Goal: Task Accomplishment & Management: Manage account settings

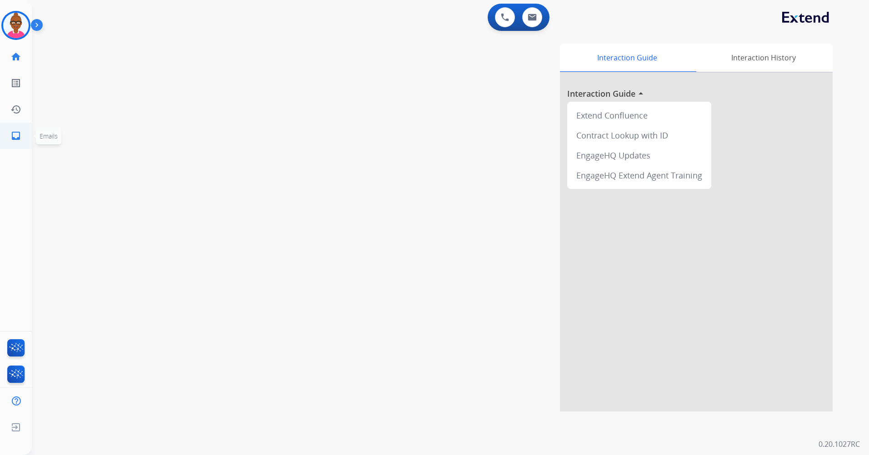
click at [11, 137] on mat-icon "inbox" at bounding box center [15, 135] width 11 height 11
select select "**********"
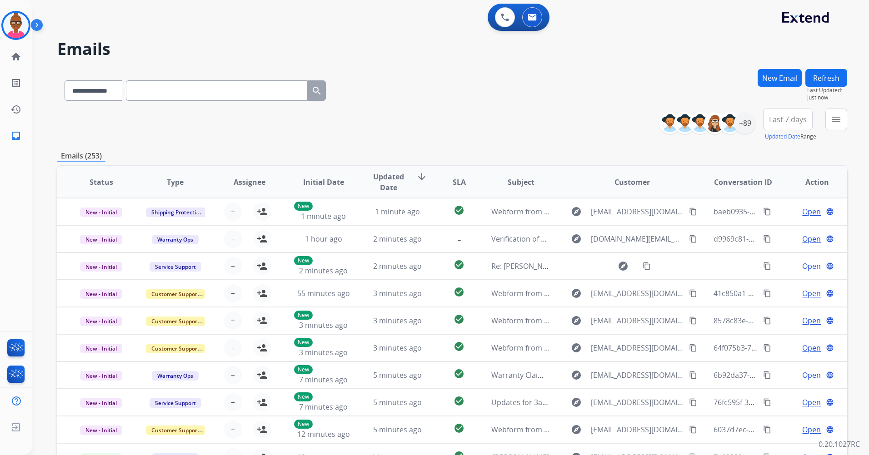
click at [796, 118] on span "Last 7 days" at bounding box center [788, 120] width 38 height 4
click at [746, 125] on div "+89" at bounding box center [745, 123] width 22 height 22
click at [745, 125] on div "+89" at bounding box center [745, 123] width 22 height 22
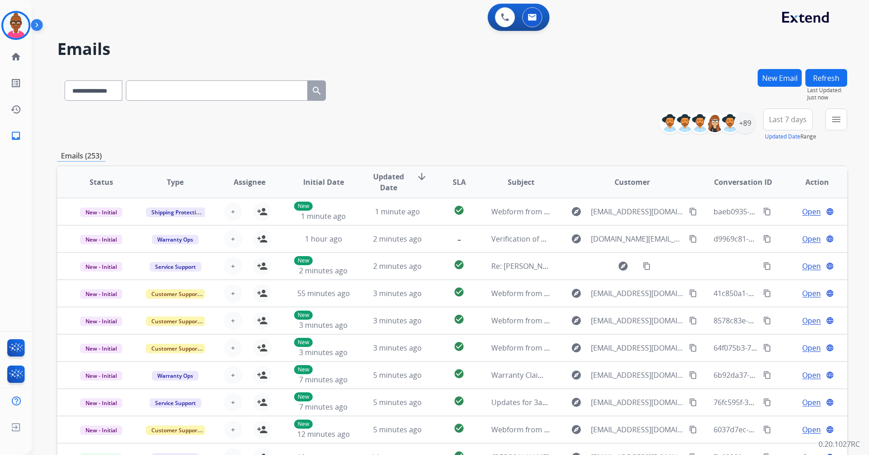
drag, startPoint x: 745, startPoint y: 125, endPoint x: 661, endPoint y: 122, distance: 84.1
click at [662, 123] on img at bounding box center [670, 123] width 18 height 18
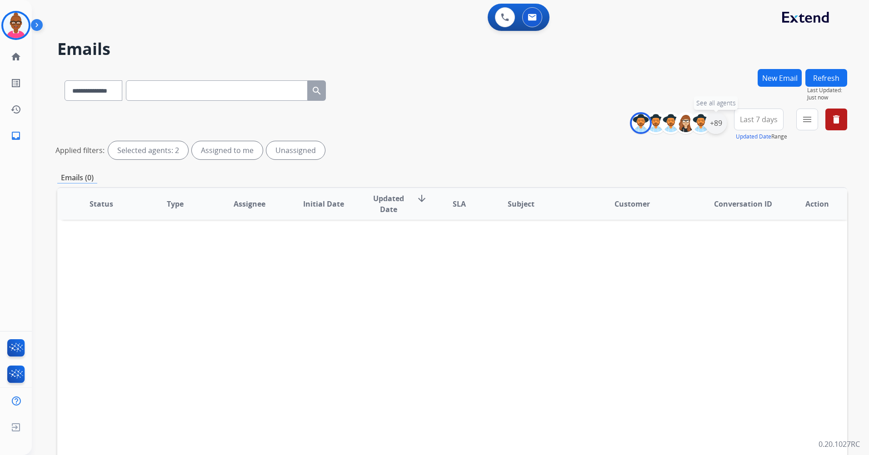
click at [718, 130] on div "+89" at bounding box center [716, 123] width 22 height 22
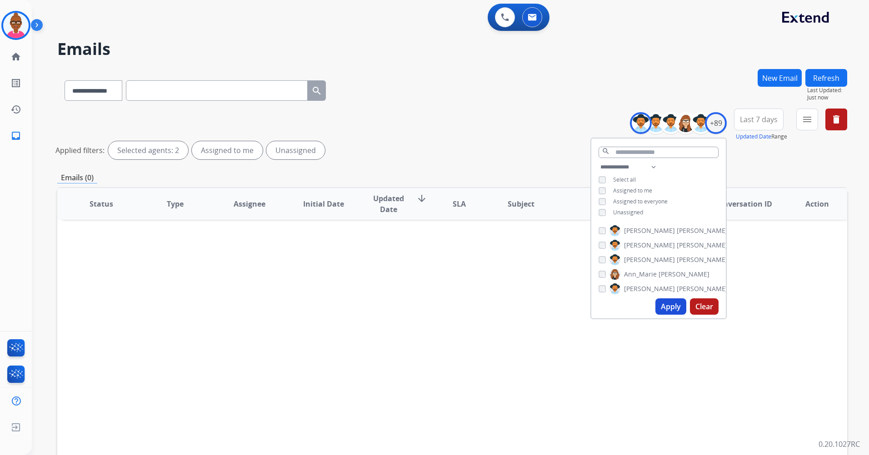
drag, startPoint x: 599, startPoint y: 234, endPoint x: 670, endPoint y: 214, distance: 73.4
click at [670, 215] on div "**********" at bounding box center [658, 191] width 134 height 58
click at [668, 306] on button "Apply" at bounding box center [670, 307] width 31 height 16
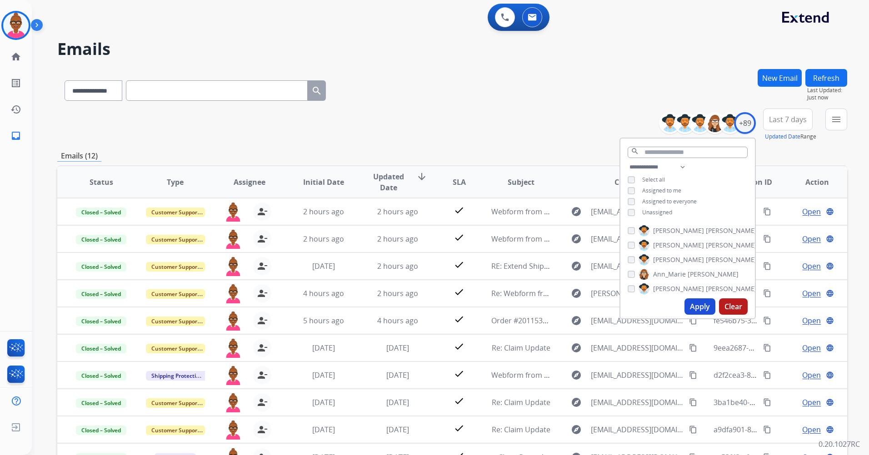
click at [570, 134] on div "**********" at bounding box center [452, 125] width 790 height 33
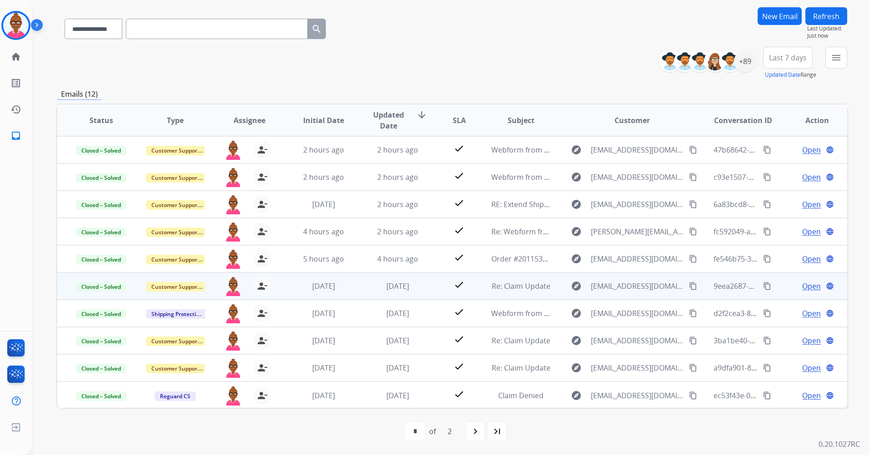
scroll to position [1, 0]
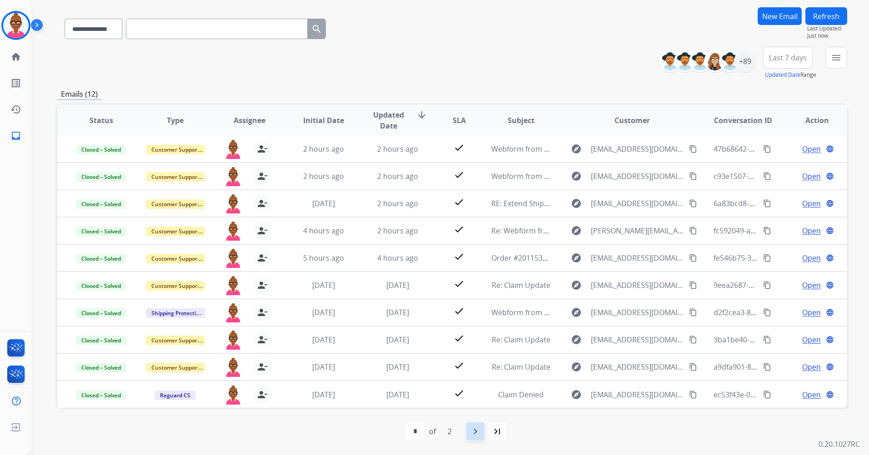
click at [475, 439] on div "navigate_next" at bounding box center [475, 432] width 20 height 20
select select "*"
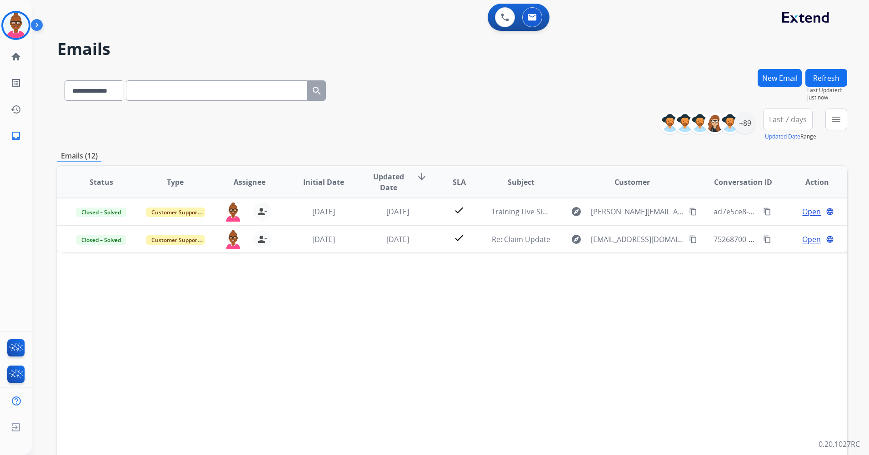
scroll to position [0, 0]
click at [6, 51] on link "home Home" at bounding box center [15, 56] width 25 height 25
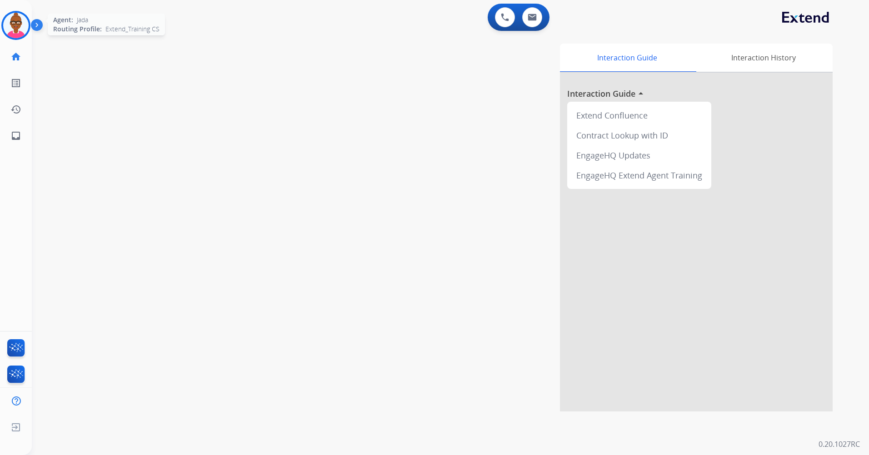
click at [15, 23] on img at bounding box center [15, 25] width 25 height 25
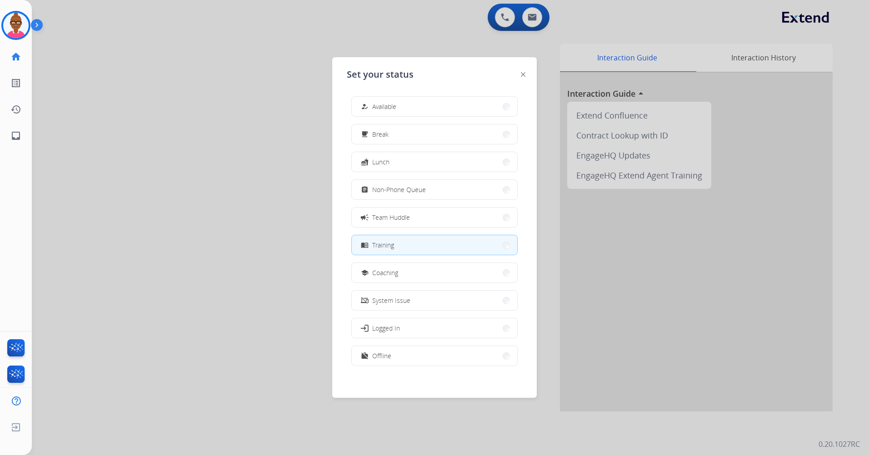
click at [244, 234] on div at bounding box center [434, 227] width 869 height 455
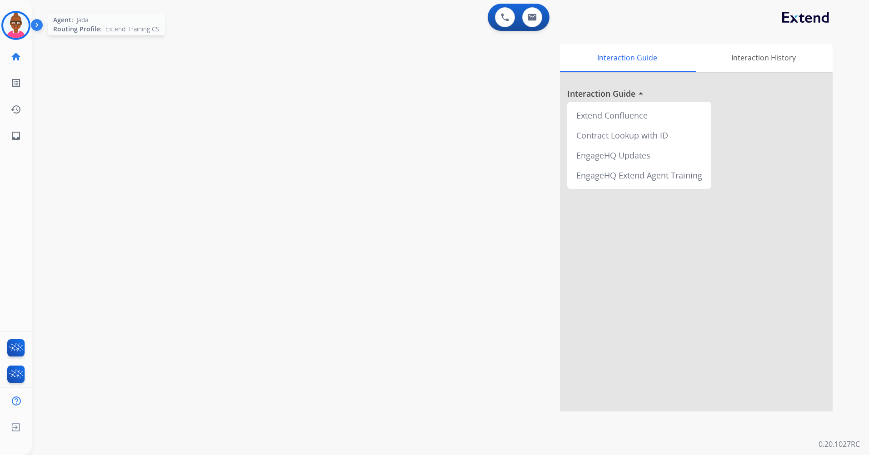
click at [9, 28] on img at bounding box center [15, 25] width 25 height 25
click at [18, 23] on img at bounding box center [15, 25] width 25 height 25
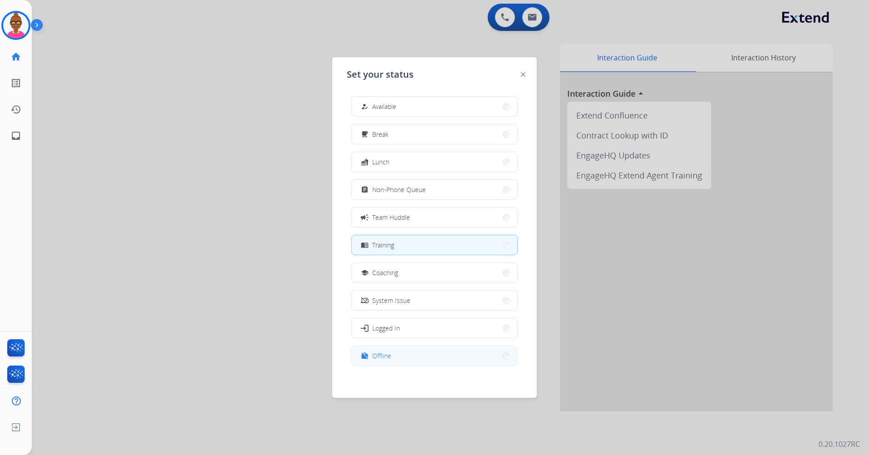
click at [423, 349] on button "work_off Offline" at bounding box center [434, 356] width 165 height 20
click at [423, 349] on div "Interaction Guide Interaction History Interaction Guide arrow_drop_up Extend Co…" at bounding box center [566, 228] width 532 height 368
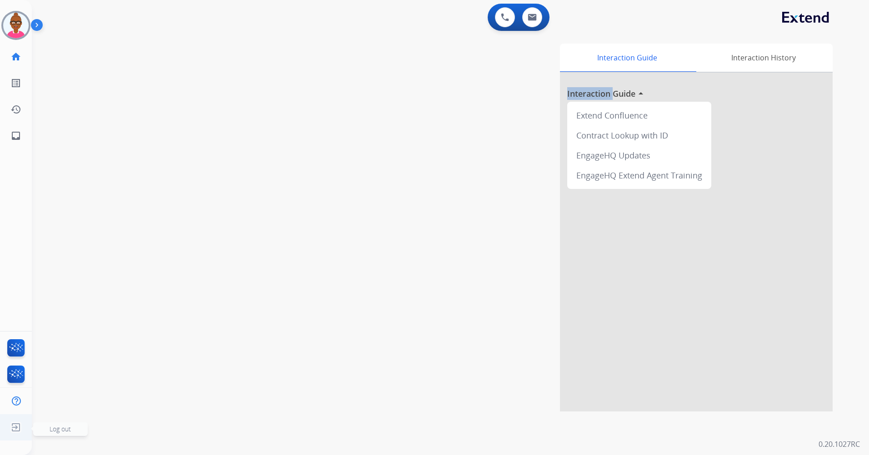
click at [15, 433] on img at bounding box center [16, 427] width 16 height 17
click at [16, 432] on img at bounding box center [16, 427] width 16 height 17
